Goal: Task Accomplishment & Management: Manage account settings

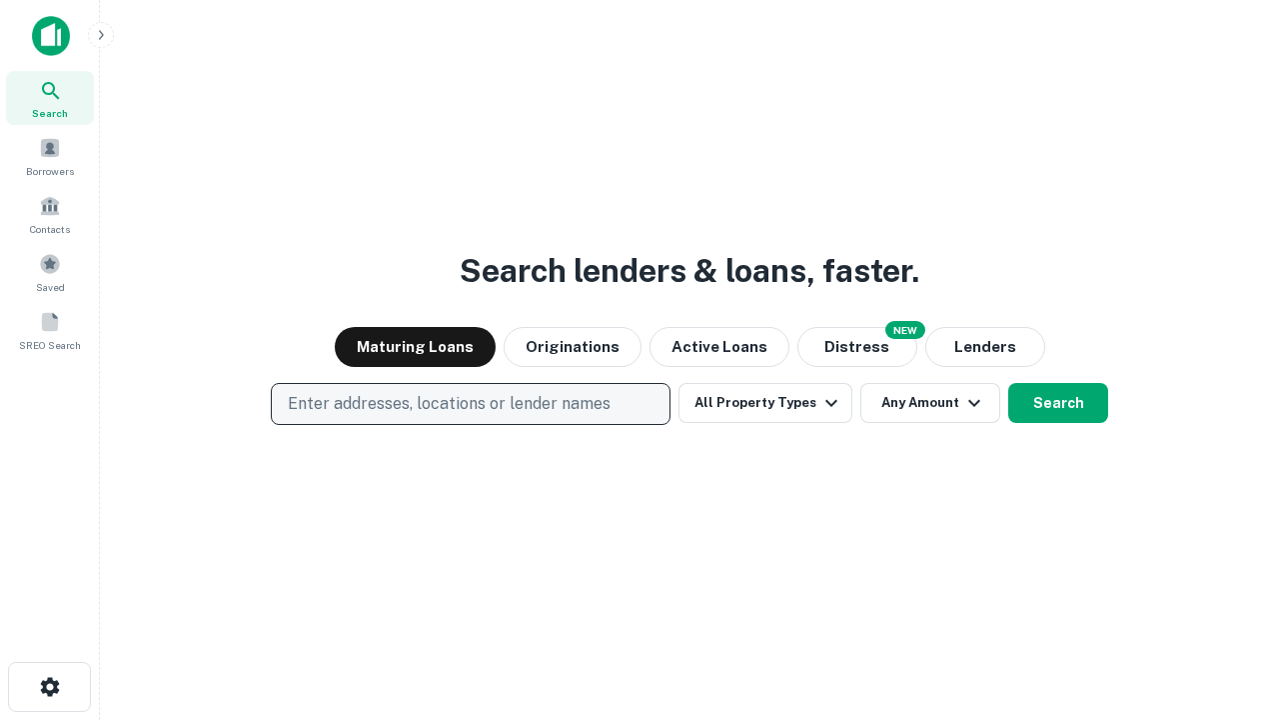
click at [470, 404] on p "Enter addresses, locations or lender names" at bounding box center [449, 404] width 323 height 24
type input "**********"
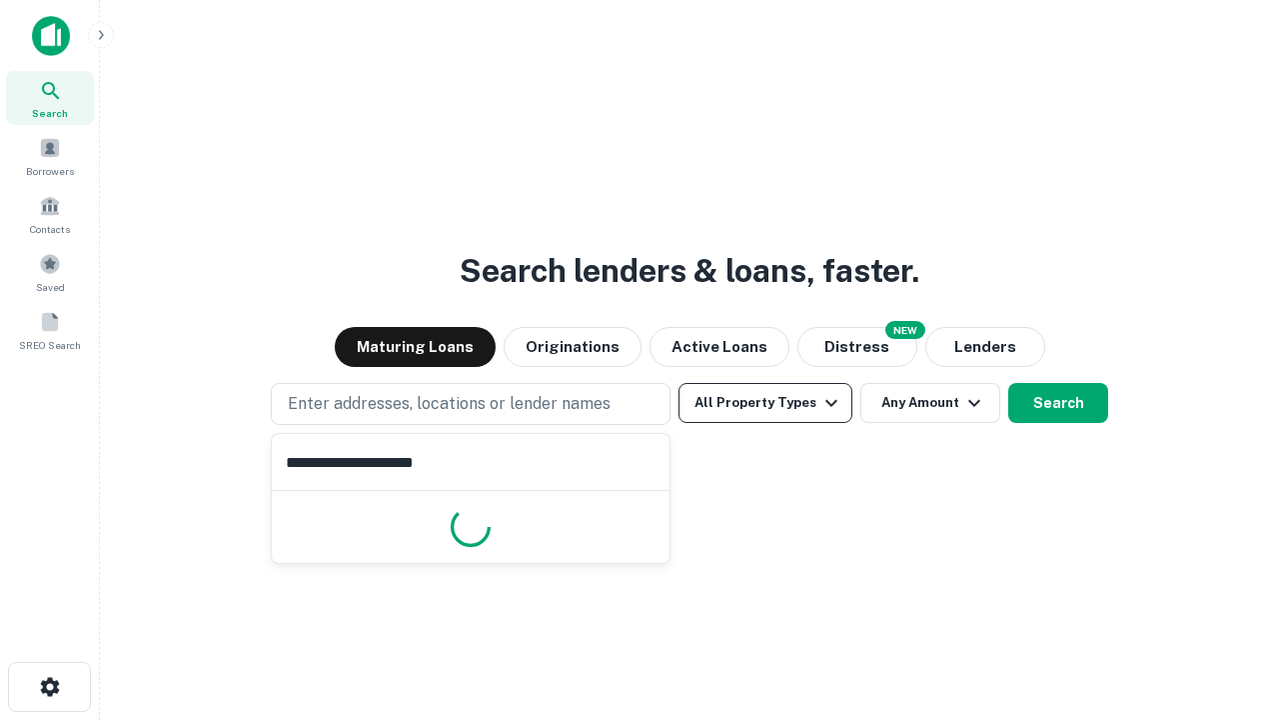
click at [766, 403] on button "All Property Types" at bounding box center [766, 403] width 174 height 40
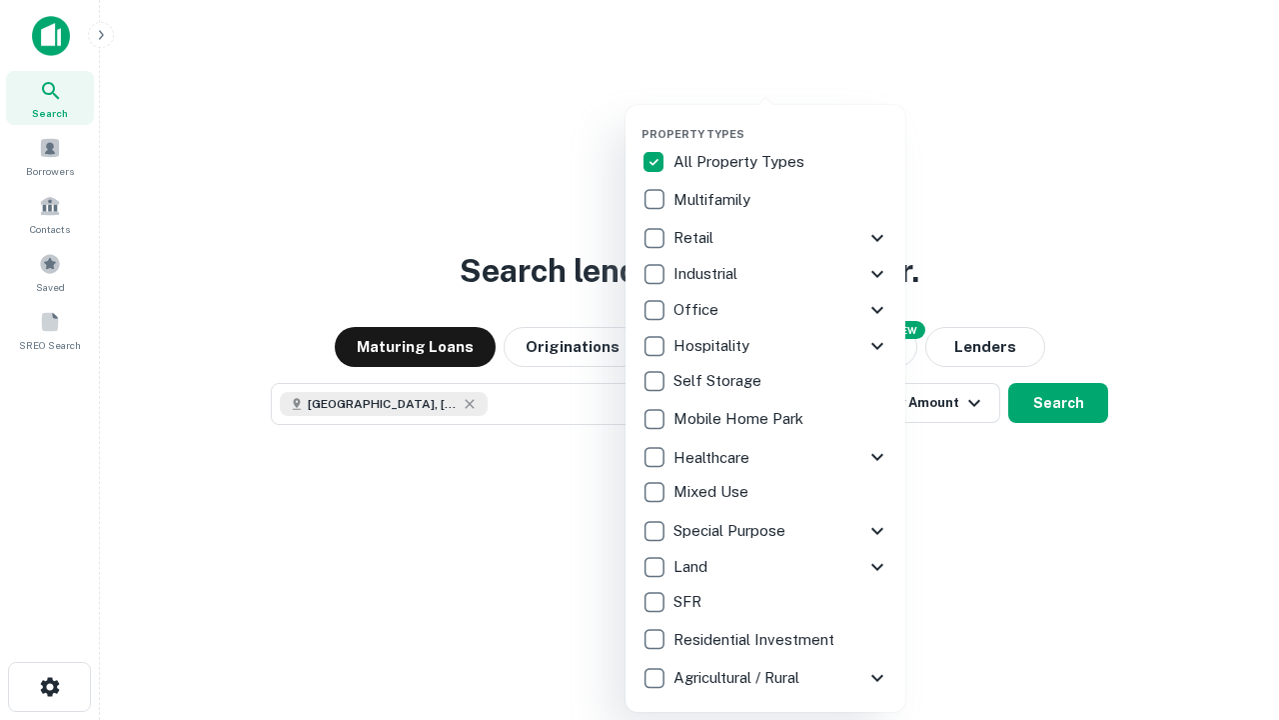
click at [782, 121] on button "button" at bounding box center [782, 121] width 280 height 1
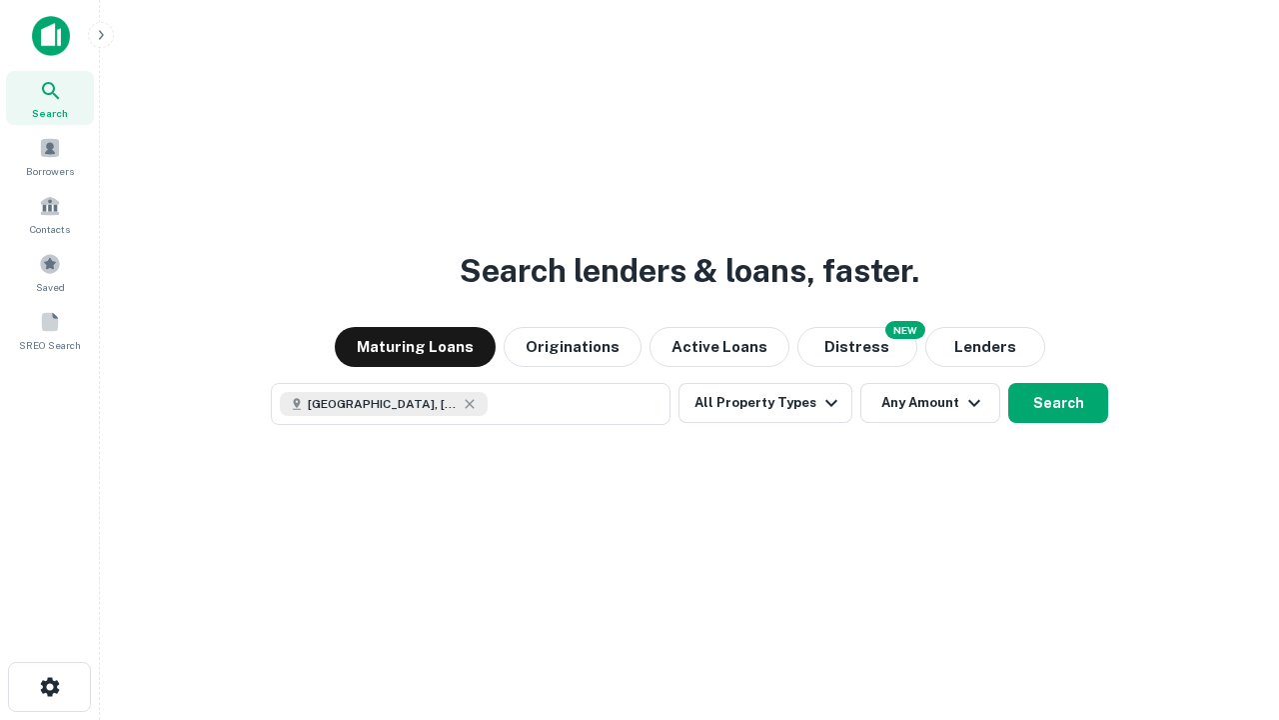
scroll to position [32, 0]
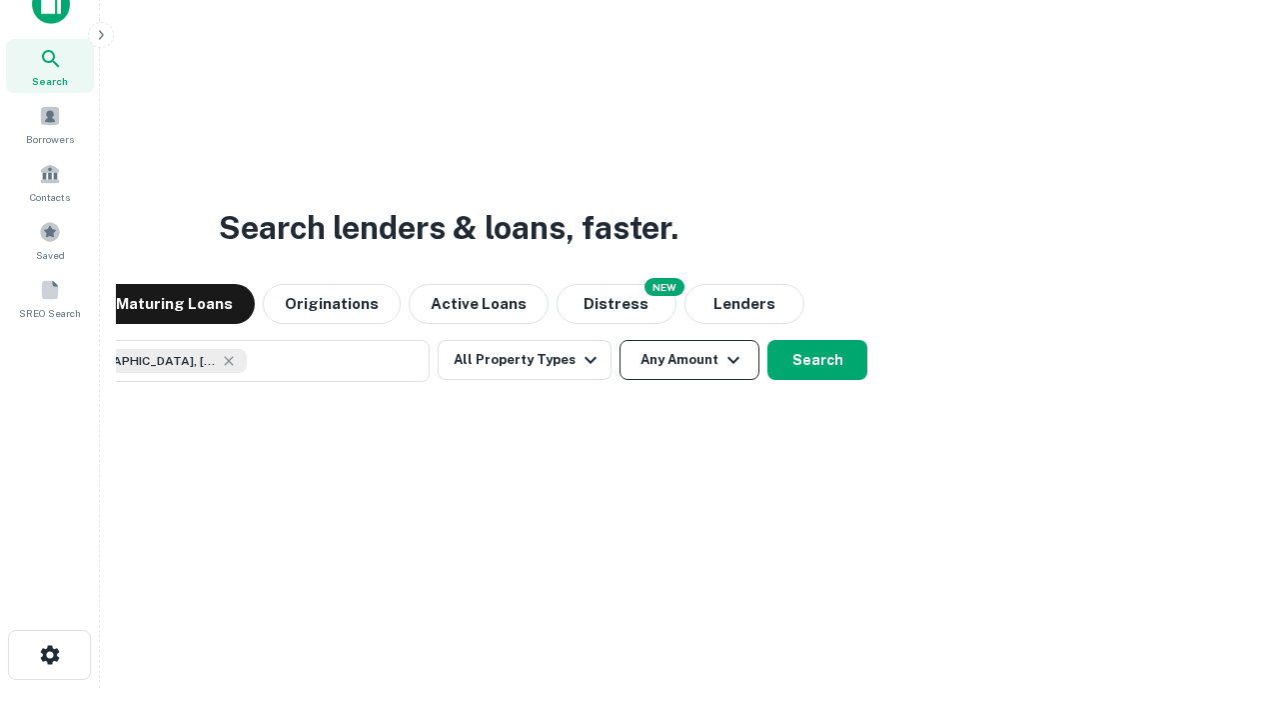
click at [620, 340] on button "Any Amount" at bounding box center [690, 360] width 140 height 40
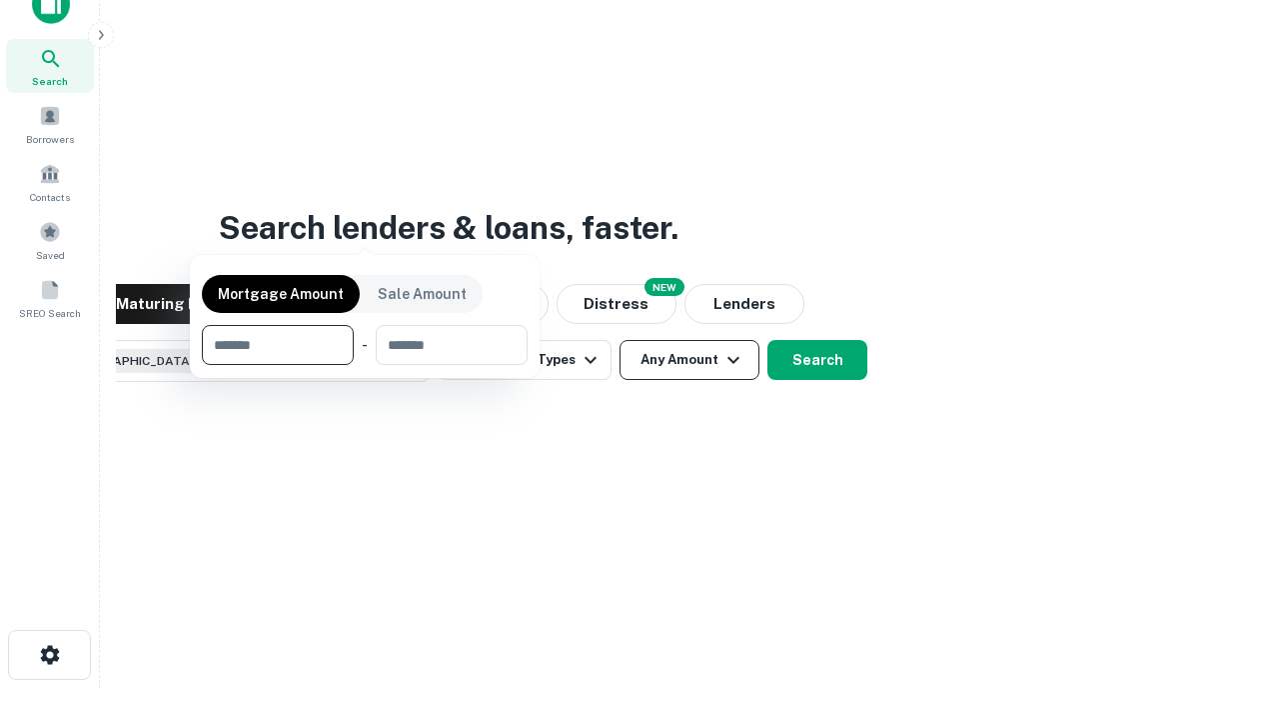
scroll to position [144, 566]
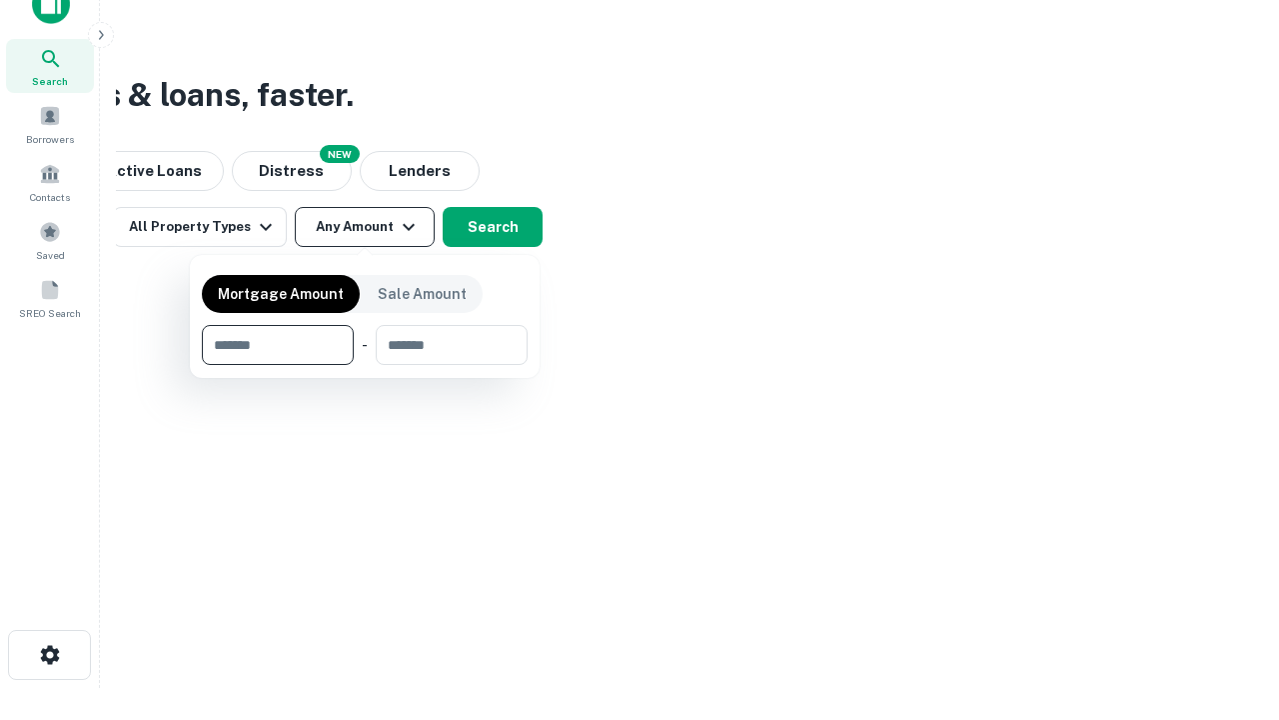
type input "*******"
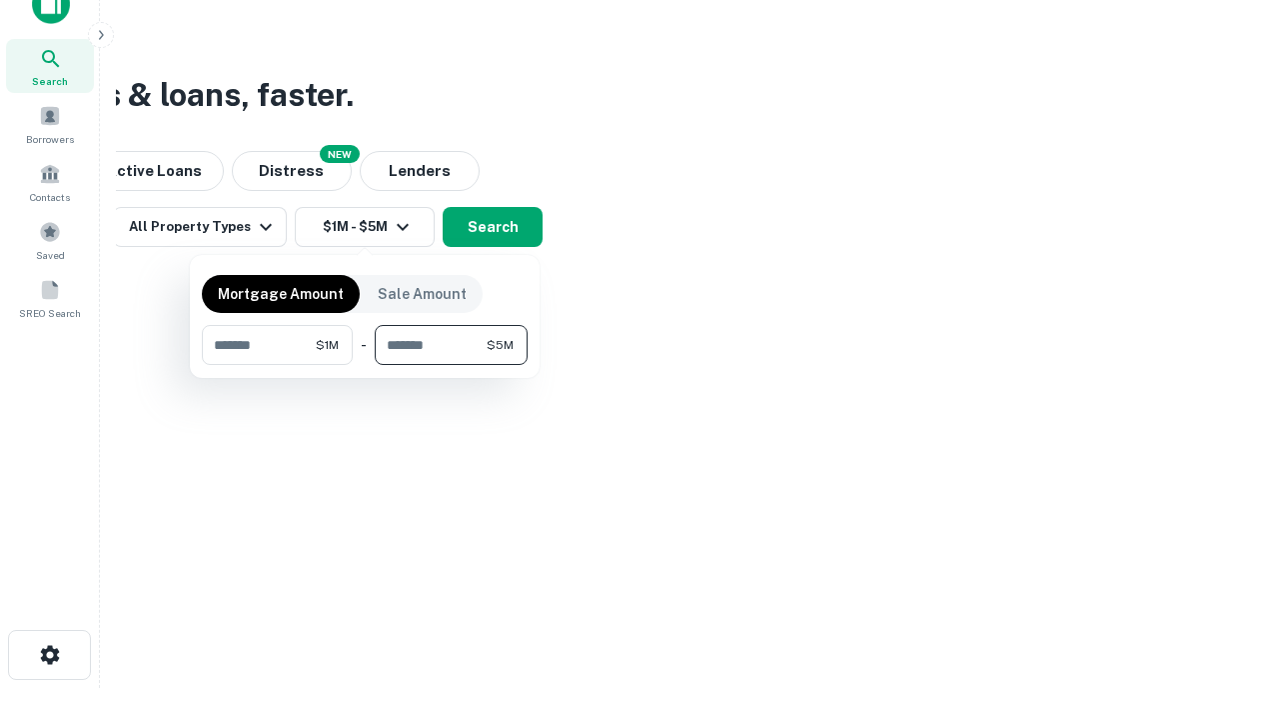
type input "*******"
click at [365, 365] on button "button" at bounding box center [365, 365] width 326 height 1
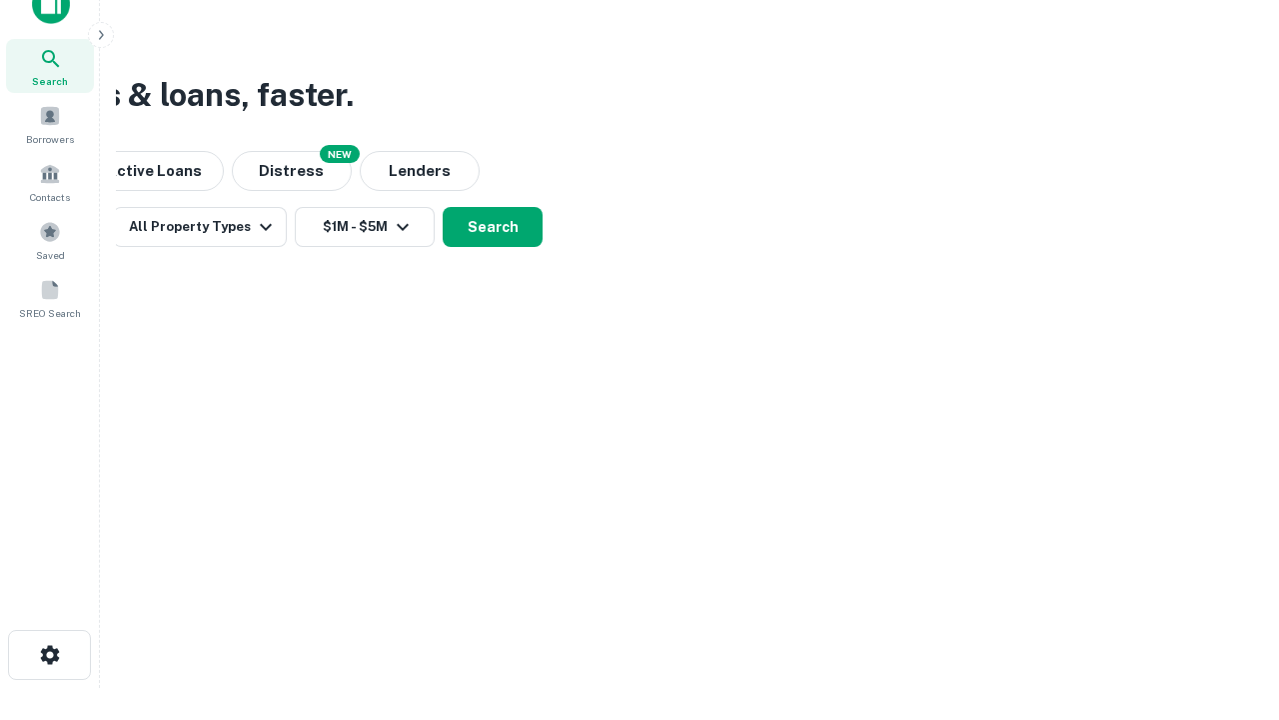
scroll to position [32, 0]
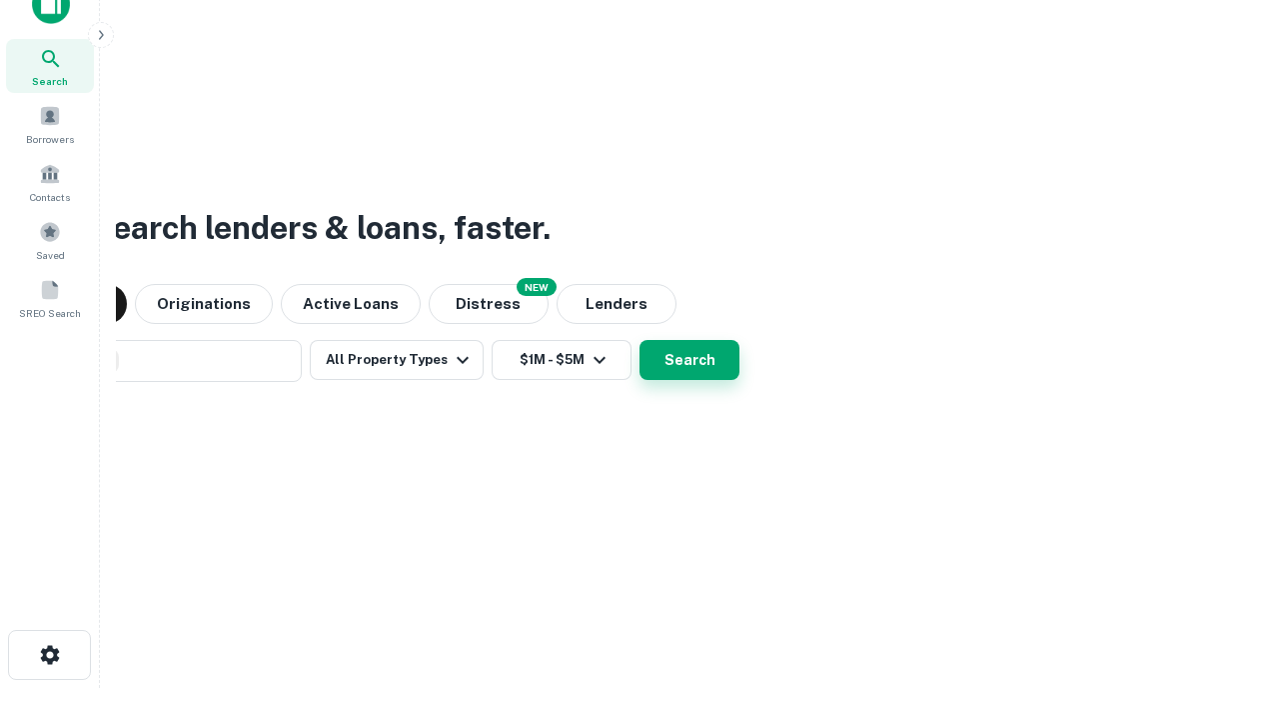
click at [640, 340] on button "Search" at bounding box center [690, 360] width 100 height 40
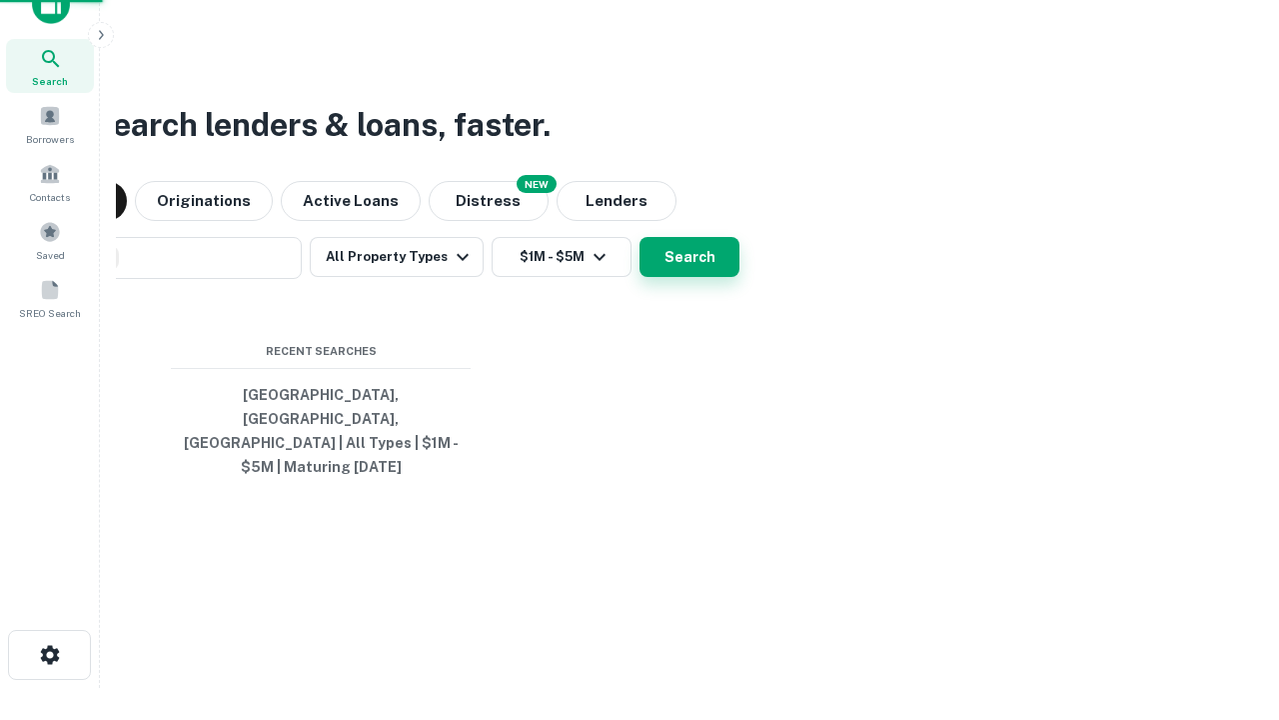
scroll to position [65, 566]
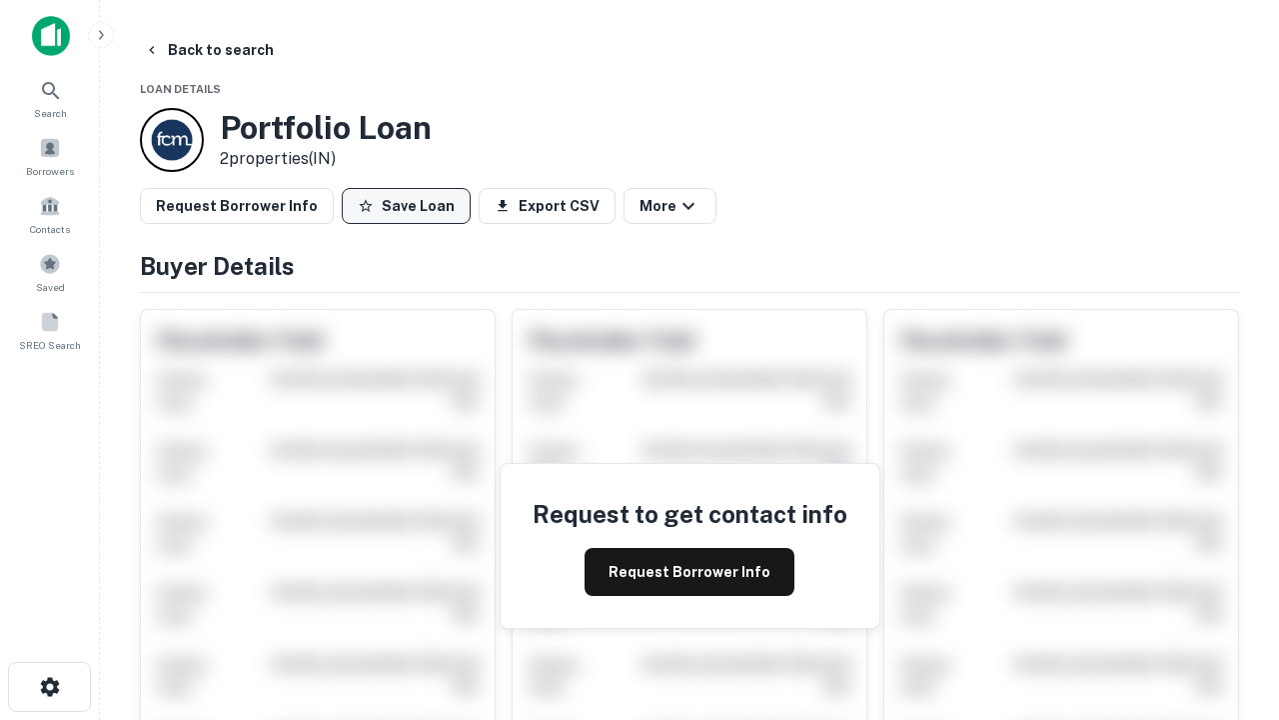
click at [406, 206] on button "Save Loan" at bounding box center [406, 206] width 129 height 36
click at [411, 206] on button "Loan Saved" at bounding box center [411, 206] width 138 height 36
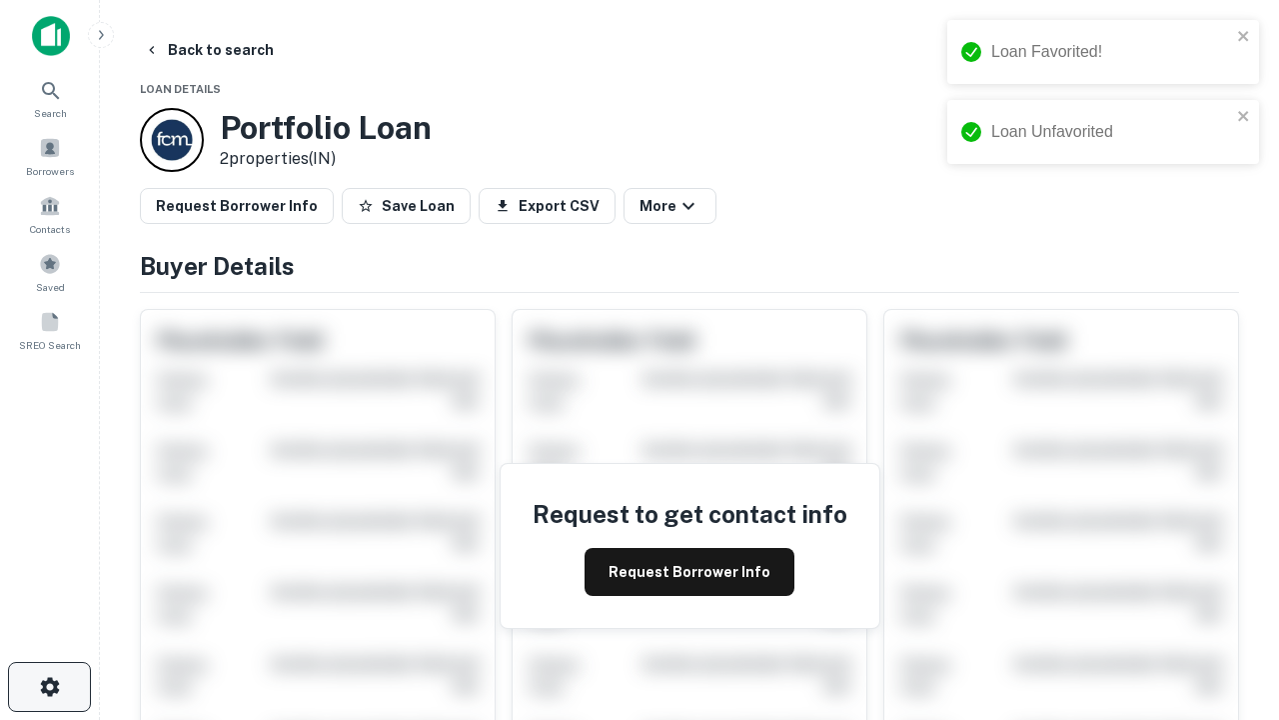
click at [49, 687] on icon "button" at bounding box center [50, 687] width 24 height 24
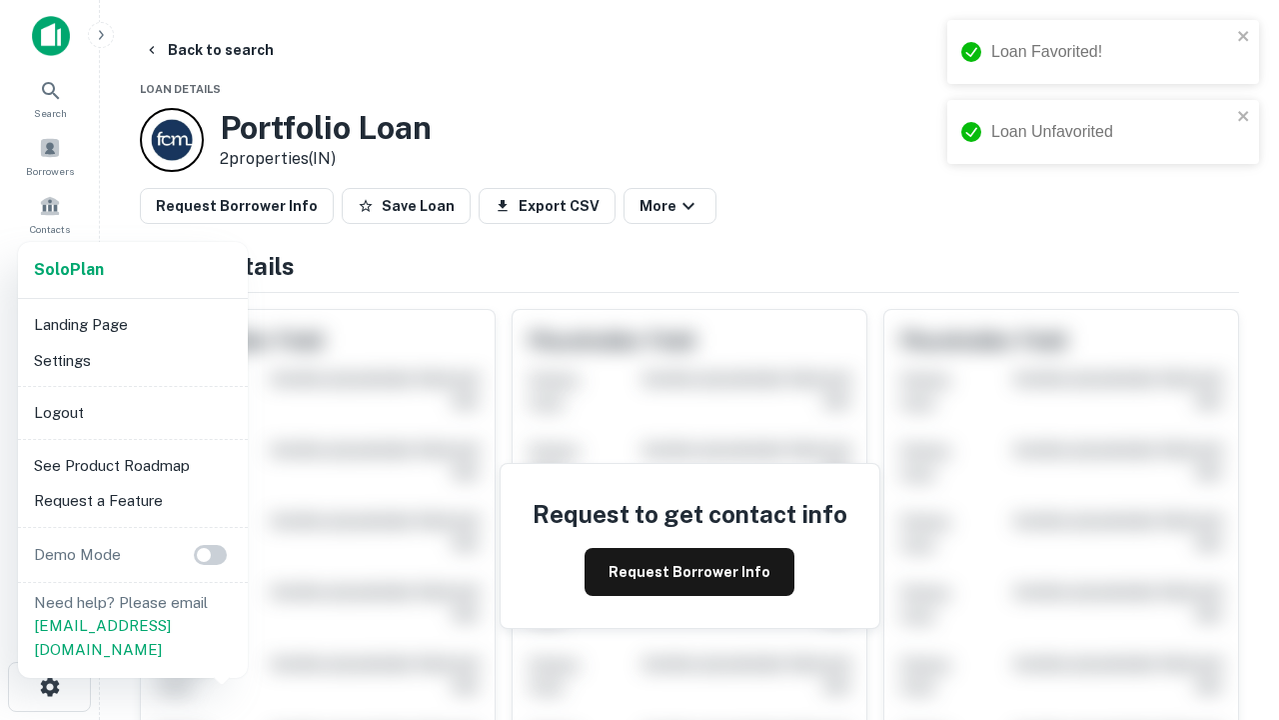
click at [132, 412] on li "Logout" at bounding box center [133, 413] width 214 height 36
